Goal: Check status: Check status

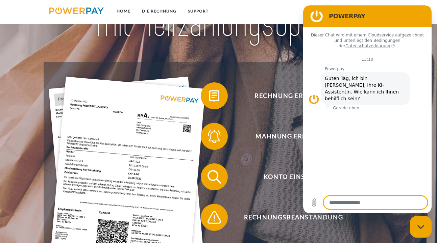
scroll to position [68, 0]
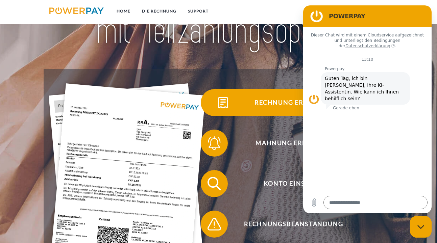
click at [276, 101] on span "Rechnung erhalten?" at bounding box center [294, 102] width 166 height 27
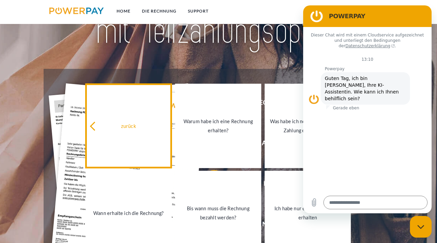
click at [127, 126] on div "zurück" at bounding box center [129, 125] width 78 height 9
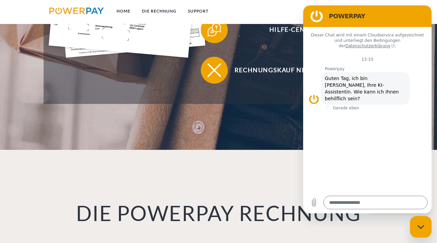
scroll to position [439, 0]
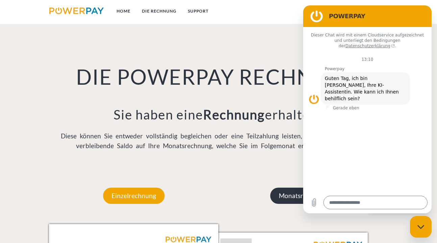
click at [292, 204] on p "Monatsrechnung" at bounding box center [303, 196] width 66 height 16
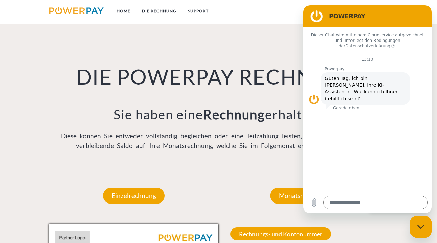
click at [319, 14] on figure at bounding box center [317, 16] width 14 height 14
click at [334, 224] on div "Monatsrechnung" at bounding box center [303, 196] width 106 height 57
click at [418, 228] on icon "Messaging-Fenster schließen" at bounding box center [420, 227] width 7 height 4
type textarea "*"
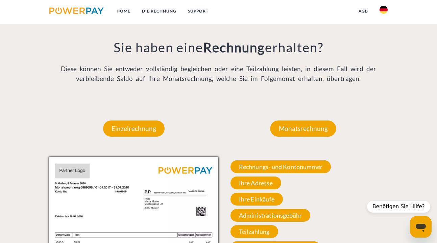
scroll to position [507, 0]
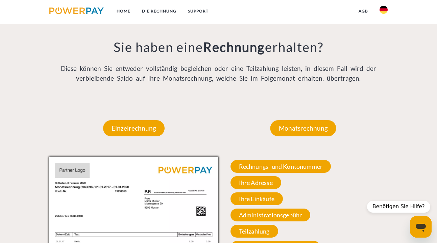
click at [294, 120] on div "Monatsrechnung" at bounding box center [303, 128] width 106 height 57
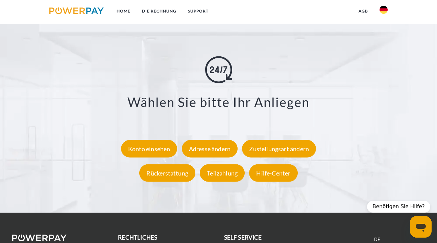
scroll to position [1217, 0]
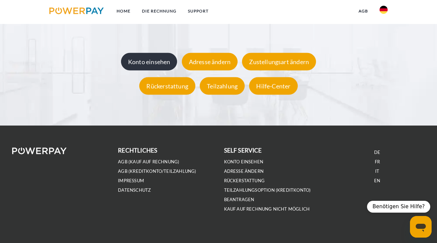
click at [169, 59] on div "Konto einsehen" at bounding box center [149, 62] width 56 height 18
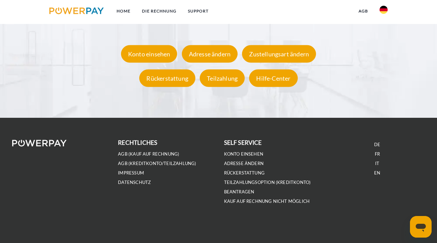
scroll to position [1226, 0]
click at [152, 48] on div "Konto einsehen" at bounding box center [149, 54] width 56 height 18
